Goal: Information Seeking & Learning: Learn about a topic

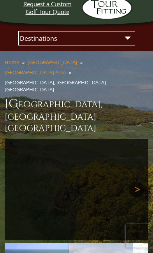
scroll to position [47, 0]
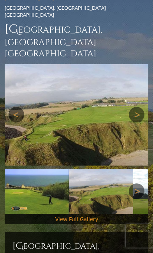
click at [85, 215] on link "View Full Gallery" at bounding box center [76, 218] width 43 height 7
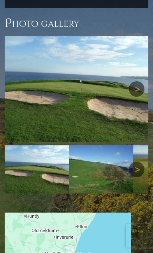
scroll to position [692, 0]
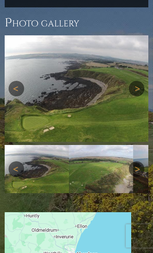
click at [146, 56] on img at bounding box center [76, 88] width 143 height 106
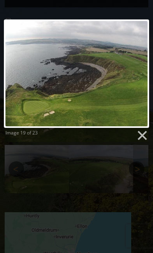
click at [146, 139] on link at bounding box center [141, 136] width 12 height 12
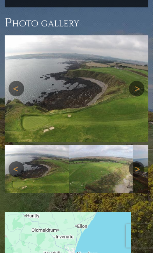
click at [144, 161] on link "Next" at bounding box center [136, 169] width 16 height 16
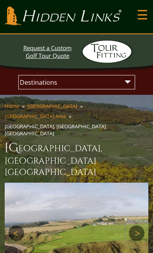
scroll to position [0, 0]
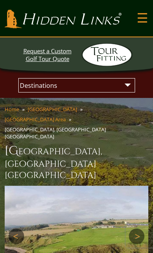
click at [130, 85] on select "Destinations [GEOGRAPHIC_DATA] [GEOGRAPHIC_DATA] [GEOGRAPHIC_DATA] [GEOGRAPHIC_…" at bounding box center [76, 85] width 112 height 11
click at [148, 28] on link "Top Nav" at bounding box center [148, 28] width 0 height 0
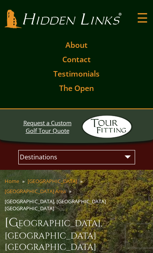
click at [83, 46] on link "About" at bounding box center [76, 45] width 26 height 14
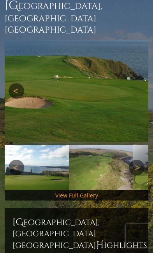
scroll to position [217, 0]
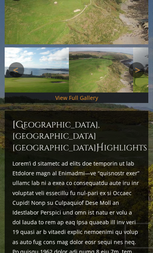
scroll to position [315, 0]
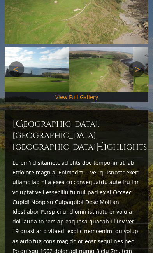
scroll to position [217, 0]
